Goal: Information Seeking & Learning: Find specific fact

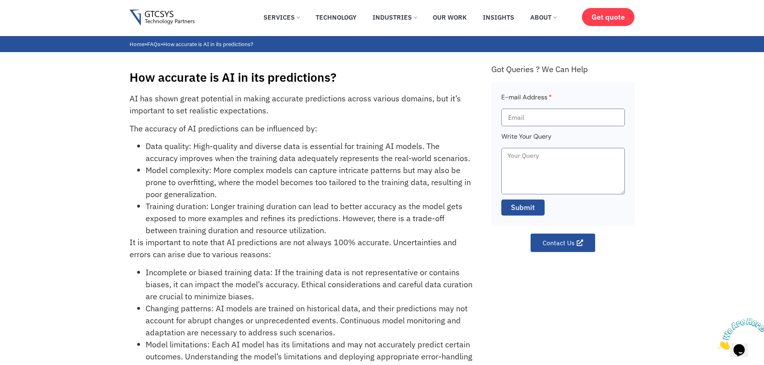
drag, startPoint x: 162, startPoint y: 156, endPoint x: 321, endPoint y: 92, distance: 171.8
click at [162, 156] on li "Data quality: High-quality and diverse data is essential for training AI models…" at bounding box center [310, 152] width 328 height 24
click at [310, 92] on div "How accurate is AI in its predictions? AI has shown great potential in making a…" at bounding box center [382, 239] width 764 height 374
click at [321, 92] on div "How accurate is AI in its predictions? AI has shown great potential in making a…" at bounding box center [307, 243] width 354 height 366
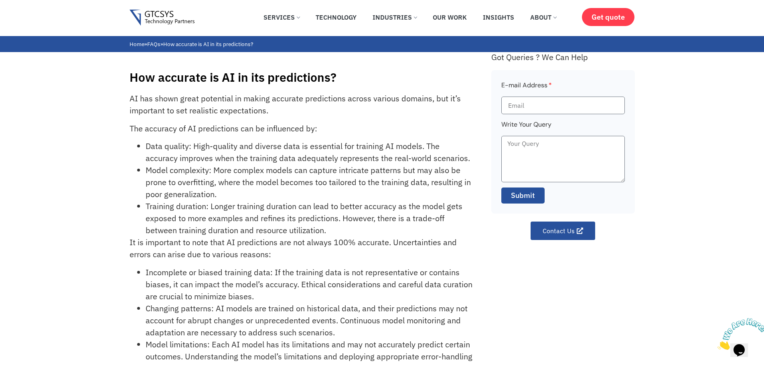
click at [170, 153] on li "Data quality: High-quality and diverse data is essential for training AI models…" at bounding box center [310, 152] width 328 height 24
drag, startPoint x: 169, startPoint y: 145, endPoint x: 332, endPoint y: 145, distance: 162.8
click at [330, 145] on li "Data quality: High-quality and diverse data is essential for training AI models…" at bounding box center [310, 152] width 328 height 24
click at [332, 145] on li "Data quality: High-quality and diverse data is essential for training AI models…" at bounding box center [310, 152] width 328 height 24
drag, startPoint x: 148, startPoint y: 151, endPoint x: 197, endPoint y: 150, distance: 48.5
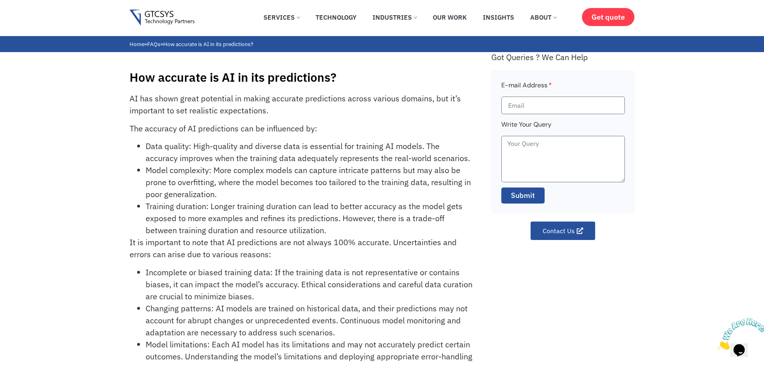
click at [193, 150] on li "Data quality: High-quality and diverse data is essential for training AI models…" at bounding box center [310, 152] width 328 height 24
click at [197, 150] on li "Data quality: High-quality and diverse data is essential for training AI models…" at bounding box center [310, 152] width 328 height 24
drag, startPoint x: 283, startPoint y: 132, endPoint x: 338, endPoint y: 132, distance: 55.7
click at [331, 132] on p "The accuracy of AI predictions can be influenced by:" at bounding box center [302, 129] width 344 height 12
click at [338, 132] on p "The accuracy of AI predictions can be influenced by:" at bounding box center [302, 129] width 344 height 12
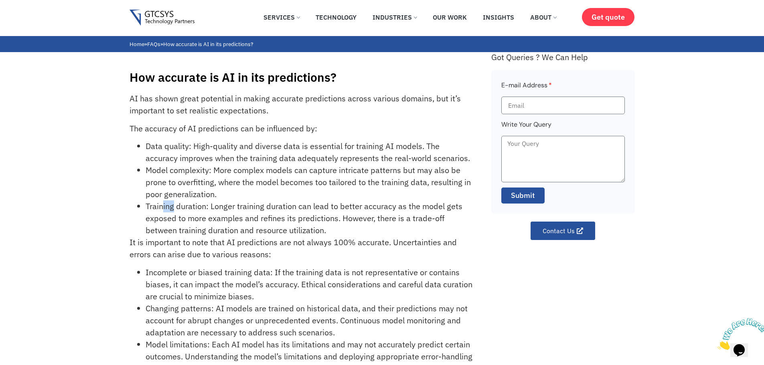
drag, startPoint x: 162, startPoint y: 203, endPoint x: 273, endPoint y: 211, distance: 110.5
click at [257, 211] on li "Training duration: Longer training duration can lead to better accuracy as the …" at bounding box center [310, 218] width 328 height 36
click at [273, 211] on li "Training duration: Longer training duration can lead to better accuracy as the …" at bounding box center [310, 218] width 328 height 36
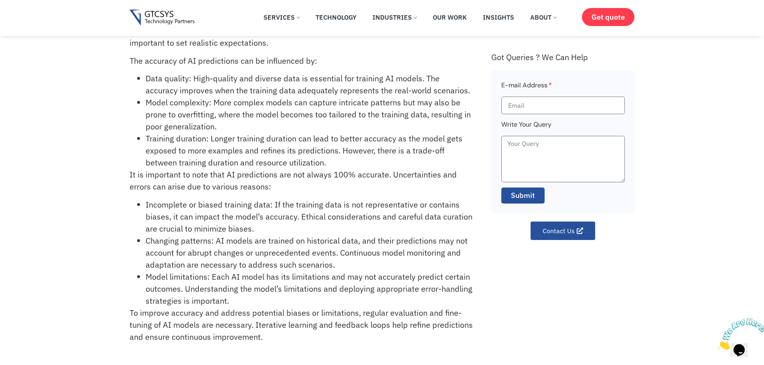
scroll to position [80, 0]
